Goal: Obtain resource: Obtain resource

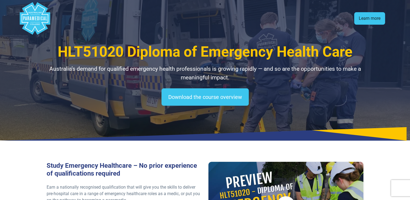
click at [375, 18] on link "Learn more" at bounding box center [369, 18] width 31 height 12
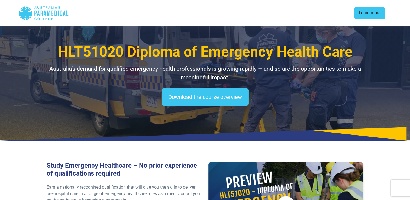
scroll to position [720, 0]
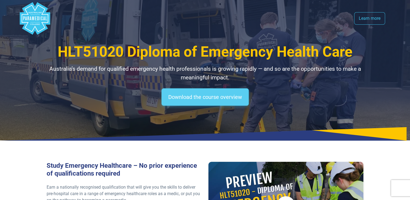
click at [199, 95] on link "Download the course overview" at bounding box center [205, 96] width 87 height 17
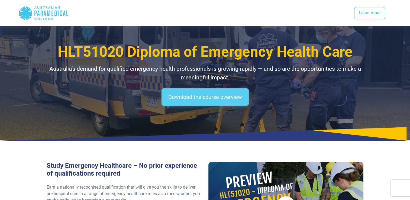
scroll to position [720, 0]
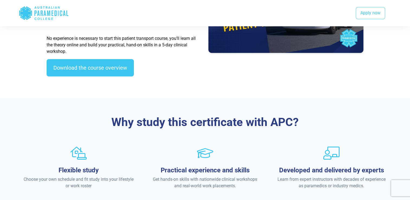
scroll to position [260, 0]
